Goal: Information Seeking & Learning: Understand process/instructions

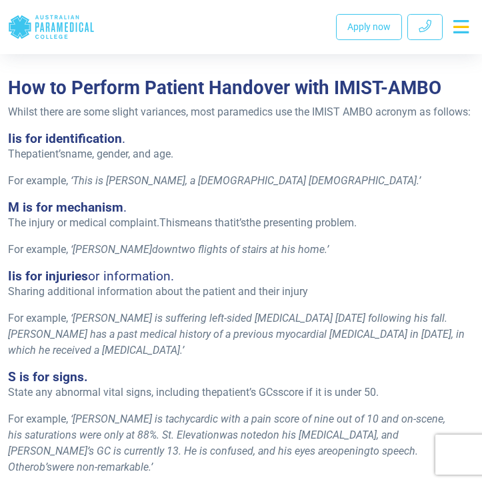
scroll to position [893, 0]
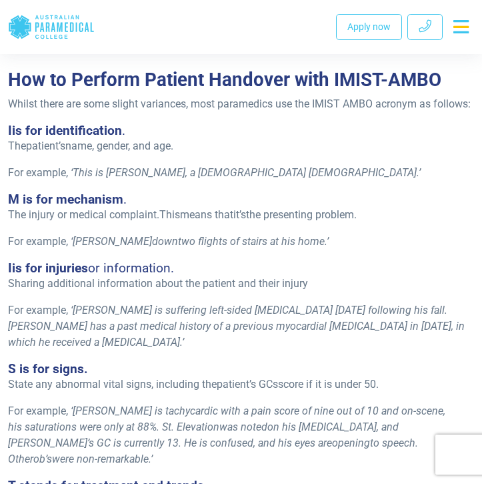
click at [89, 146] on span "name, gender, and age." at bounding box center [119, 145] width 108 height 13
click at [103, 178] on span "This is [PERSON_NAME], a [DEMOGRAPHIC_DATA] [DEMOGRAPHIC_DATA]" at bounding box center [245, 172] width 344 height 13
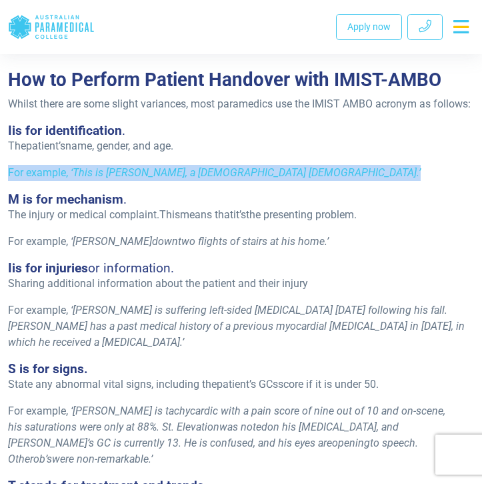
click at [103, 178] on span "This is [PERSON_NAME], a [DEMOGRAPHIC_DATA] [DEMOGRAPHIC_DATA]" at bounding box center [245, 172] width 344 height 13
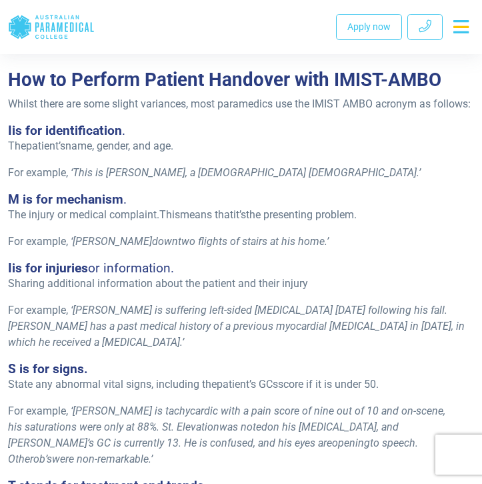
click at [115, 213] on span "The injury or medical complaint." at bounding box center [83, 214] width 151 height 13
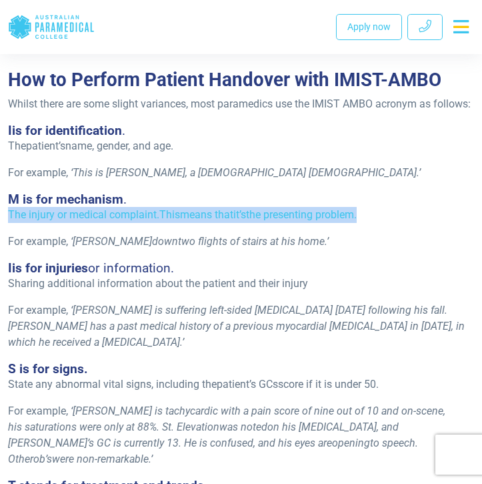
click at [115, 213] on span "The injury or medical complaint." at bounding box center [83, 214] width 151 height 13
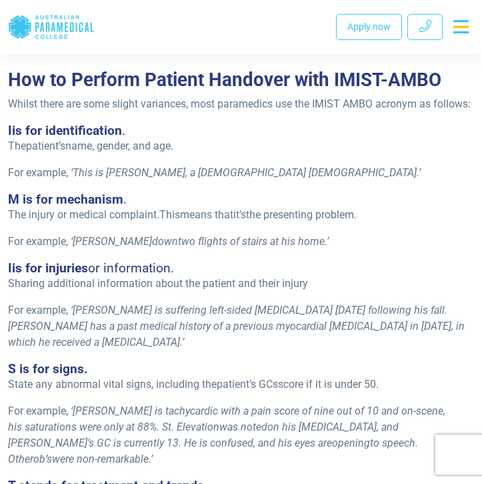
click at [219, 195] on h4 "M is for mechanism ." at bounding box center [241, 198] width 466 height 15
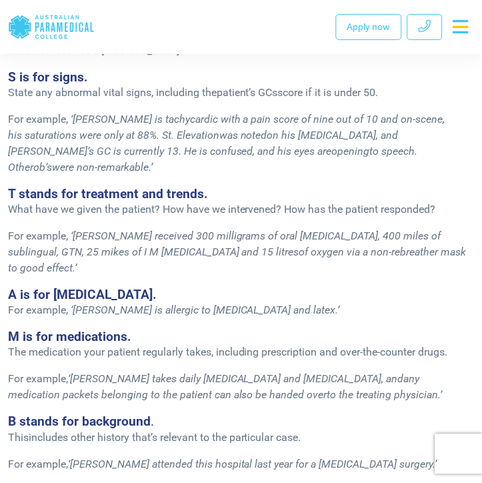
scroll to position [1188, 0]
